Goal: Browse casually

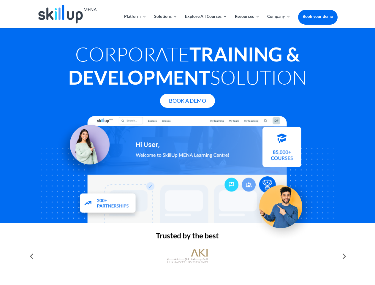
click at [188, 143] on div at bounding box center [187, 169] width 300 height 107
click at [166, 21] on link "Solutions" at bounding box center [165, 21] width 23 height 14
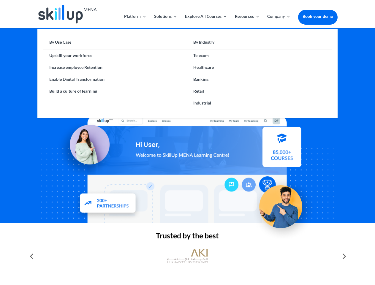
click at [206, 21] on link "Explore All Courses" at bounding box center [206, 21] width 43 height 14
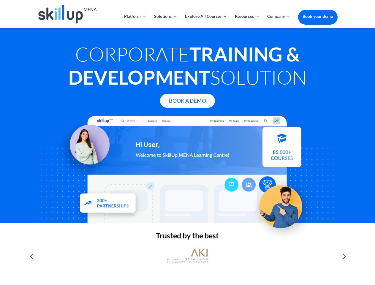
click at [247, 21] on link "Resources" at bounding box center [247, 21] width 25 height 14
click at [279, 21] on link "Company" at bounding box center [279, 21] width 23 height 14
click at [188, 257] on img at bounding box center [188, 256] width 42 height 21
